Goal: Task Accomplishment & Management: Use online tool/utility

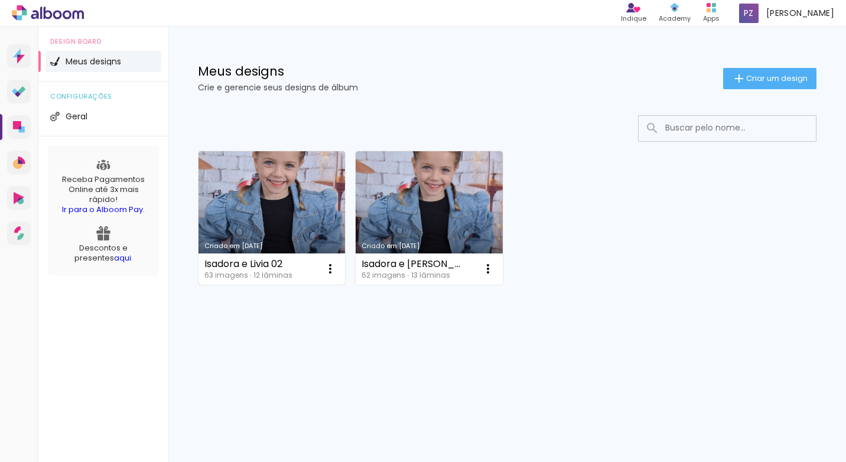
click at [274, 177] on link "Criado em [DATE]" at bounding box center [272, 218] width 147 height 134
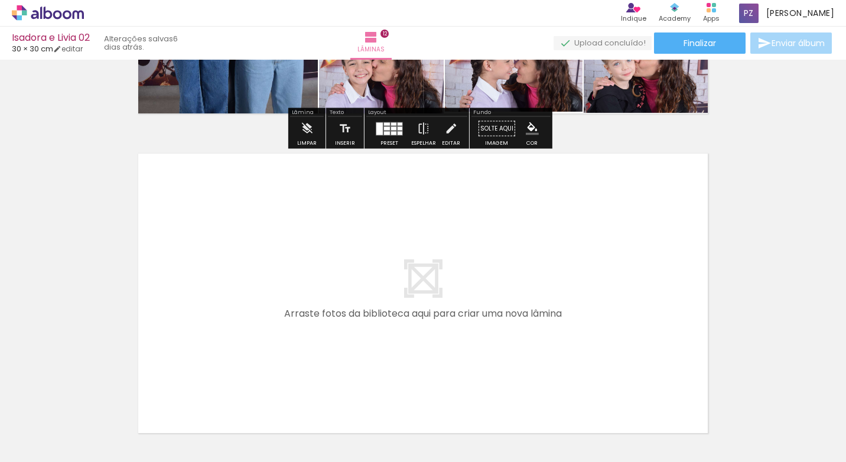
scroll to position [3722, 0]
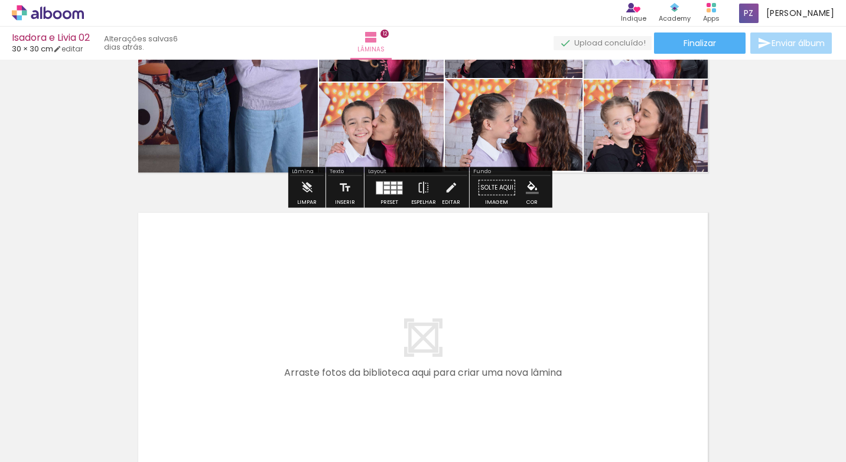
click at [593, 173] on quentale-layouter at bounding box center [423, 33] width 580 height 290
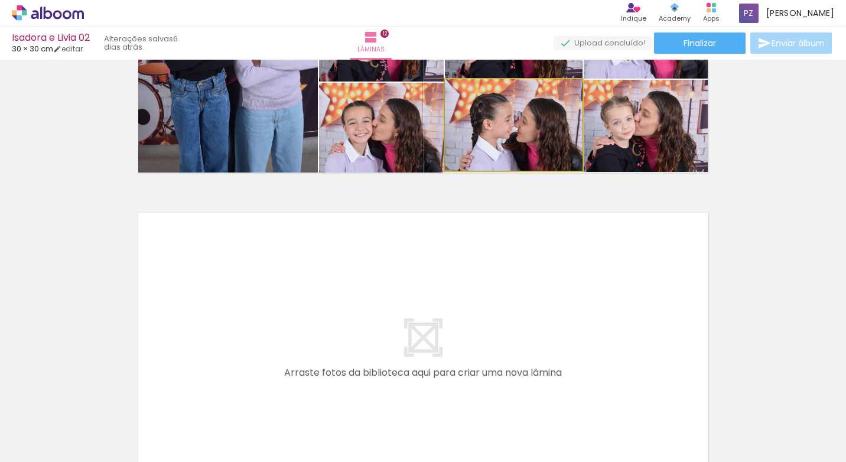
click at [508, 151] on quentale-photo at bounding box center [514, 125] width 138 height 92
click at [507, 151] on quentale-photo at bounding box center [514, 125] width 138 height 92
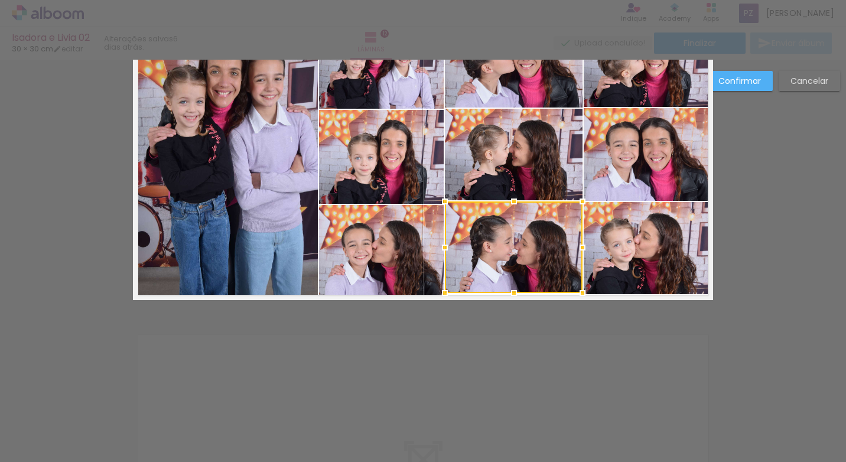
scroll to position [3532, 0]
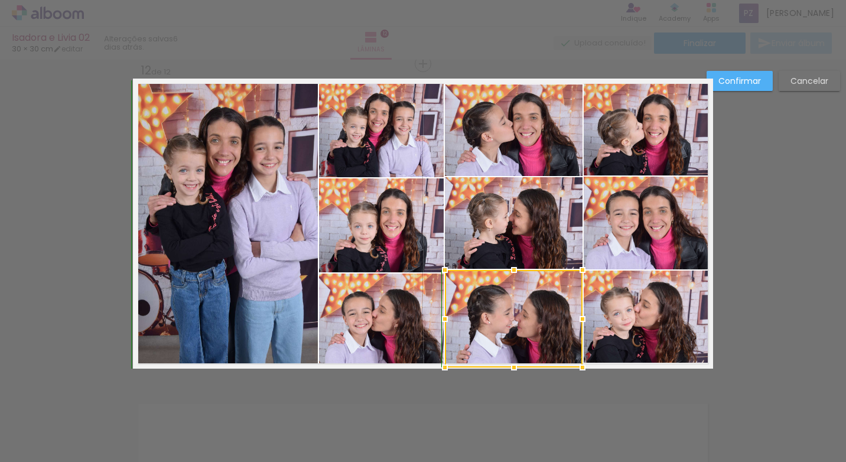
click at [512, 362] on div at bounding box center [514, 368] width 24 height 24
click at [608, 352] on quentale-photo at bounding box center [646, 317] width 125 height 92
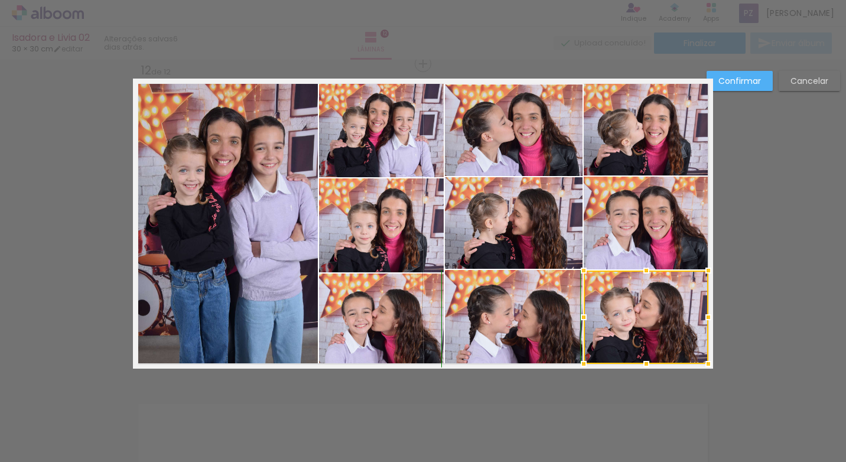
drag, startPoint x: 643, startPoint y: 359, endPoint x: 648, endPoint y: 365, distance: 6.7
click at [648, 365] on div at bounding box center [647, 364] width 24 height 24
click at [0, 0] on div "Confirmar Cancelar" at bounding box center [0, 0] width 0 height 0
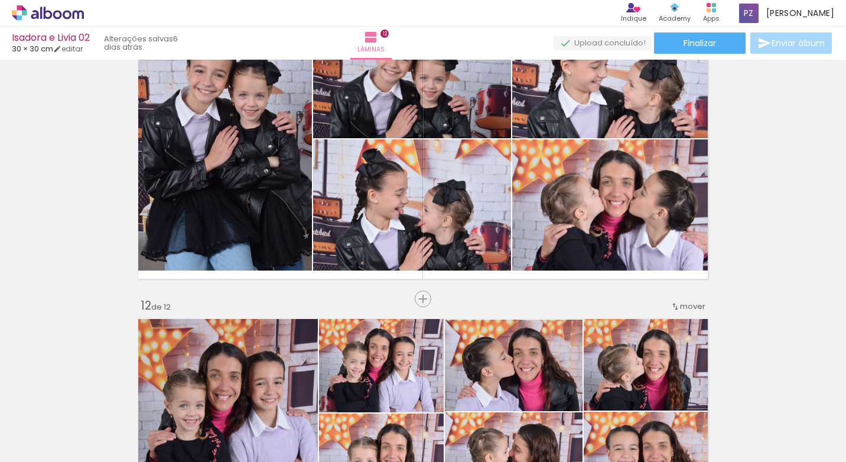
scroll to position [3295, 0]
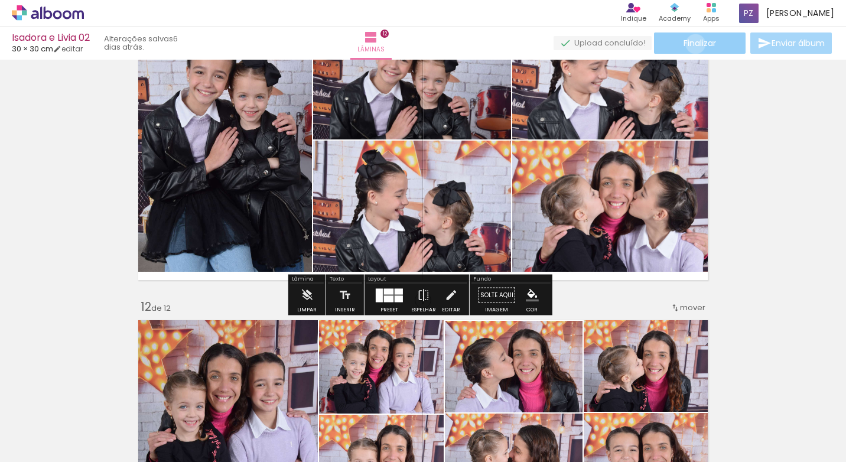
click at [692, 44] on span "Finalizar" at bounding box center [700, 43] width 32 height 8
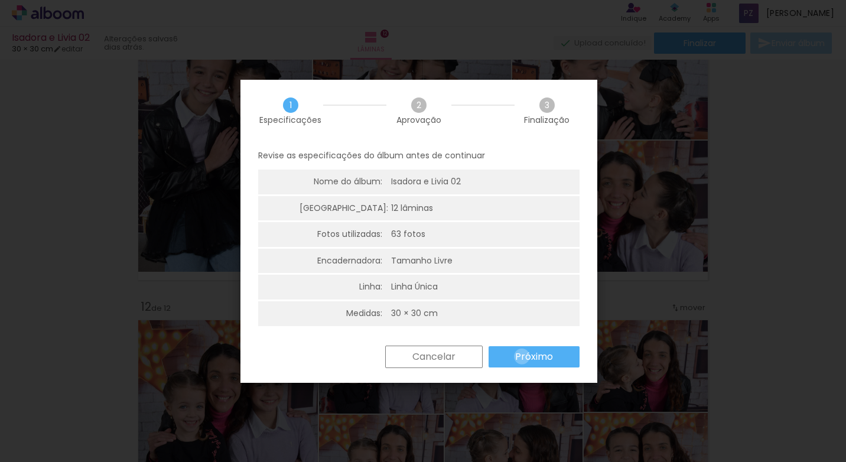
click at [0, 0] on slot "Próximo" at bounding box center [0, 0] width 0 height 0
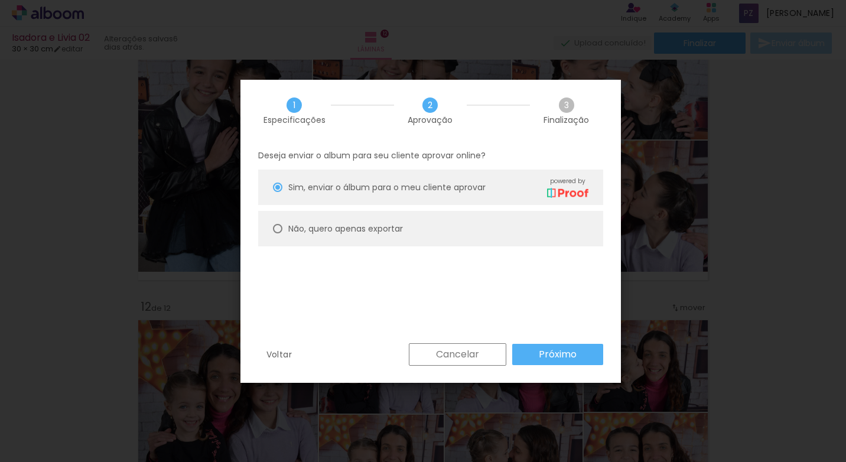
click at [0, 0] on slot "Não, quero apenas exportar" at bounding box center [0, 0] width 0 height 0
type paper-radio-button "on"
click at [0, 0] on div "Cancelar Próximo" at bounding box center [0, 0] width 0 height 0
click at [0, 0] on paper-button "Próximo" at bounding box center [0, 0] width 0 height 0
type input "Alta, 300 DPI"
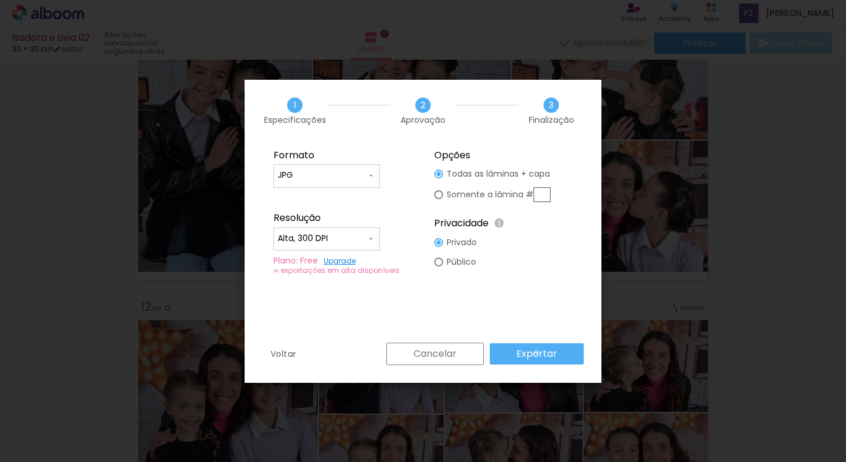
click at [0, 0] on slot "Exportar" at bounding box center [0, 0] width 0 height 0
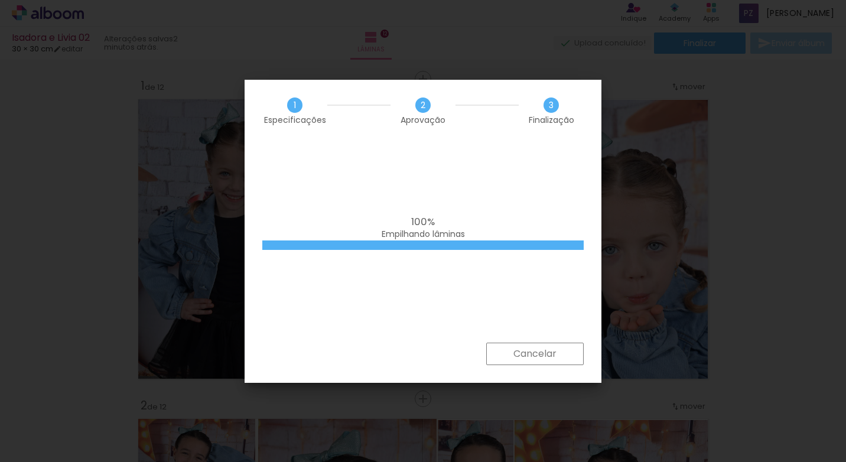
scroll to position [3295, 0]
